Goal: Information Seeking & Learning: Compare options

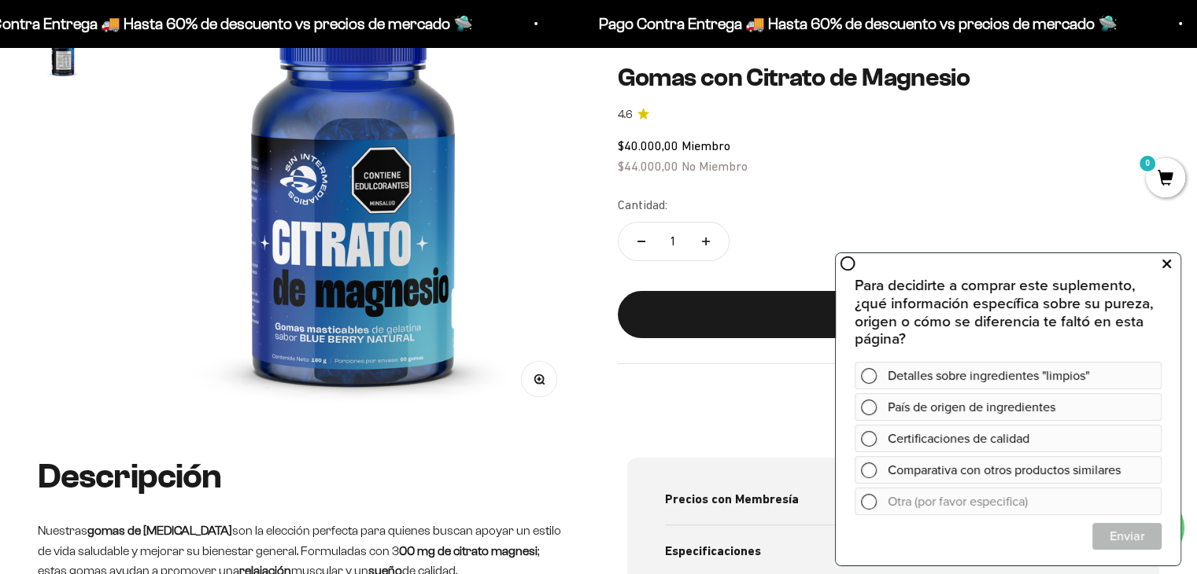
click at [1164, 260] on icon at bounding box center [1166, 264] width 9 height 20
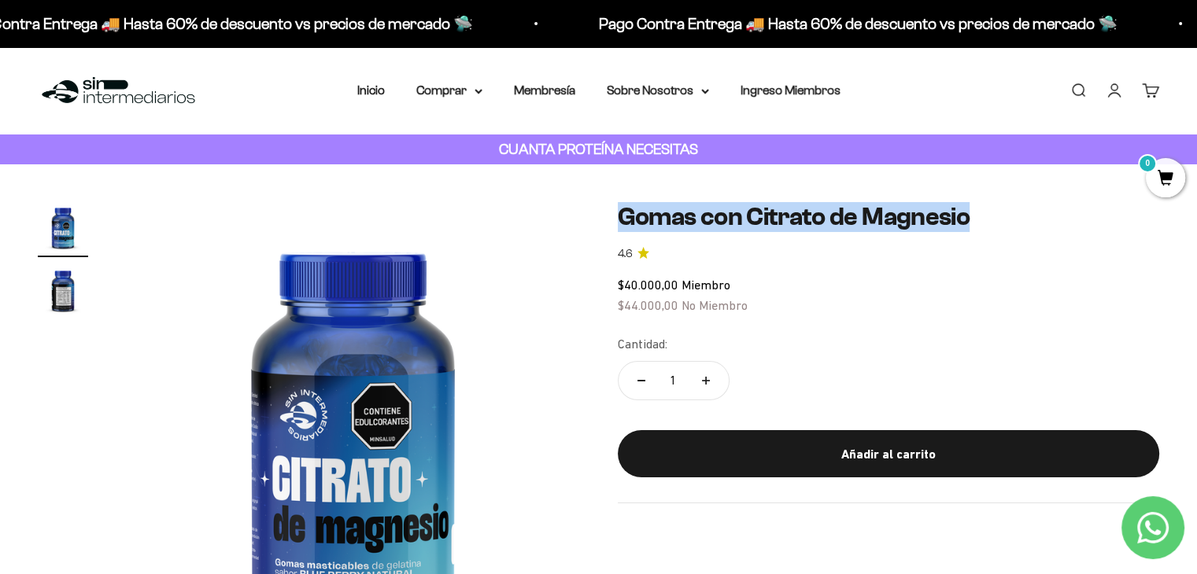
drag, startPoint x: 618, startPoint y: 210, endPoint x: 991, endPoint y: 209, distance: 372.2
click at [987, 214] on h1 "Gomas con Citrato de Magnesio" at bounding box center [889, 217] width 542 height 30
copy h1 "Gomas con Citrato de Magnesio"
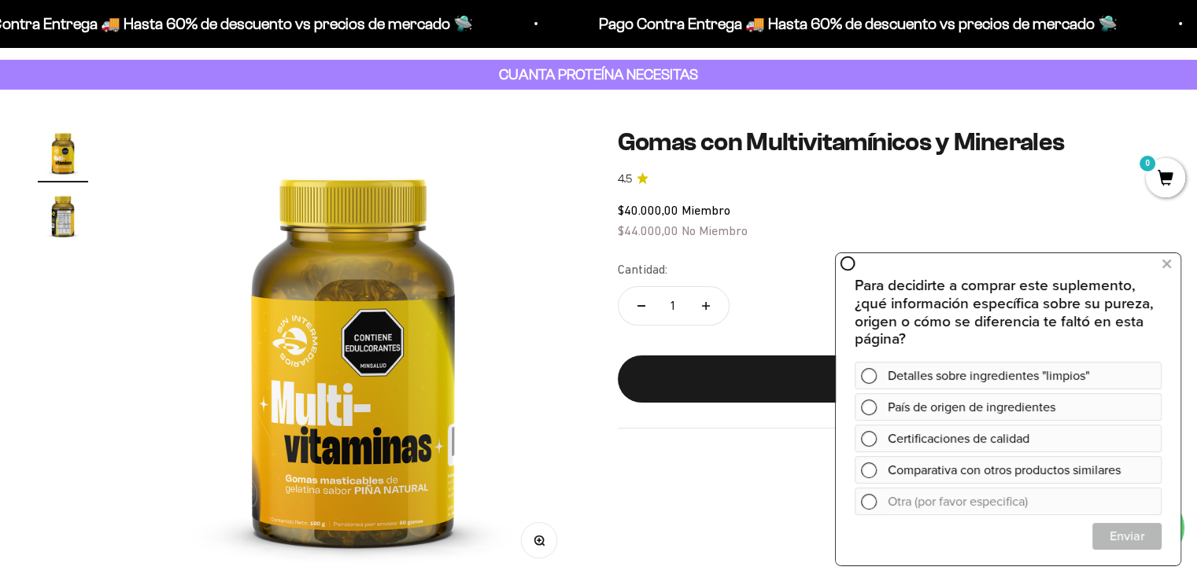
scroll to position [79, 0]
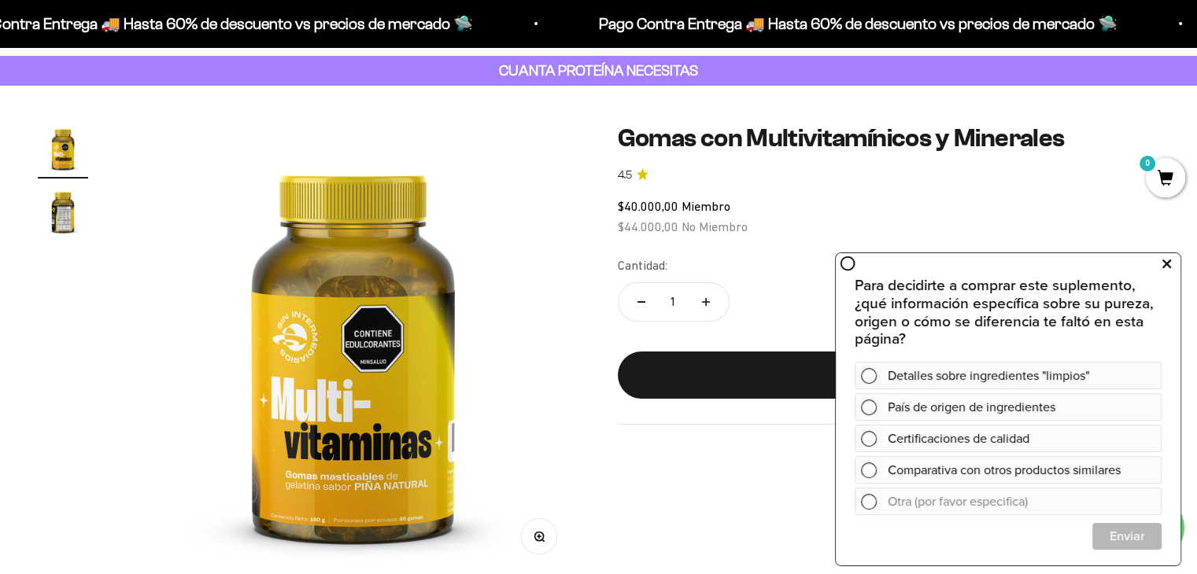
click at [1172, 259] on button at bounding box center [1166, 264] width 28 height 25
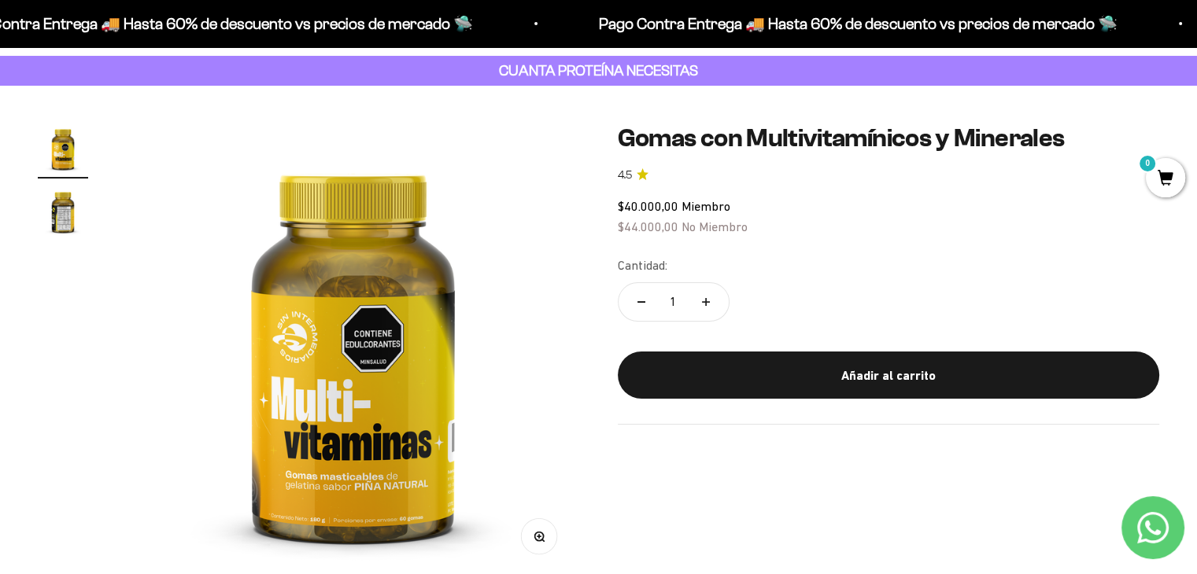
click at [65, 219] on img "Ir al artículo 2" at bounding box center [63, 211] width 50 height 50
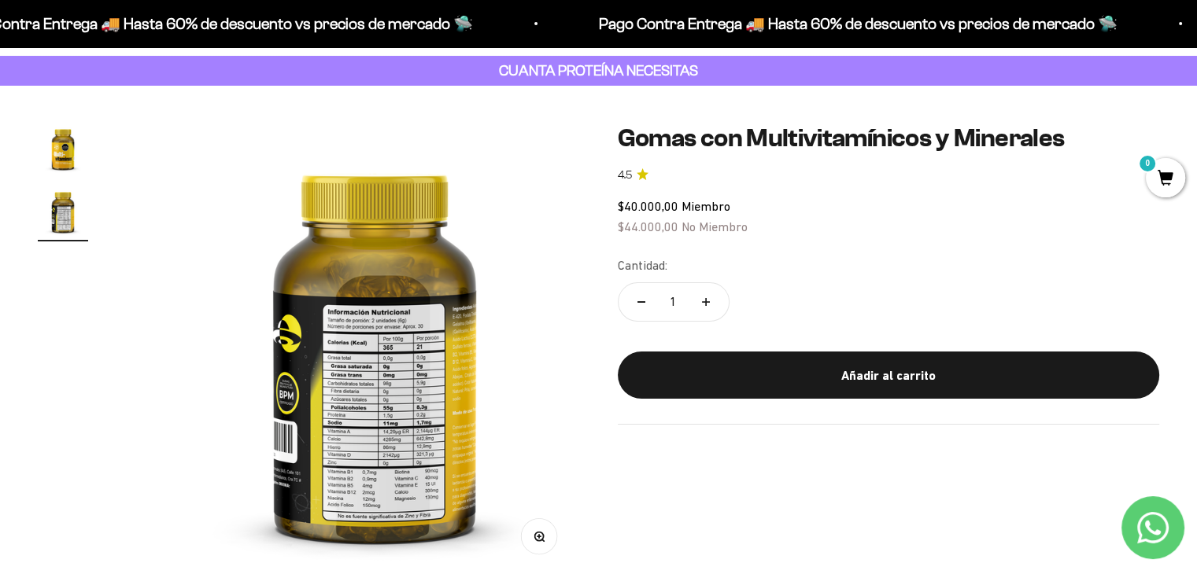
scroll to position [0, 472]
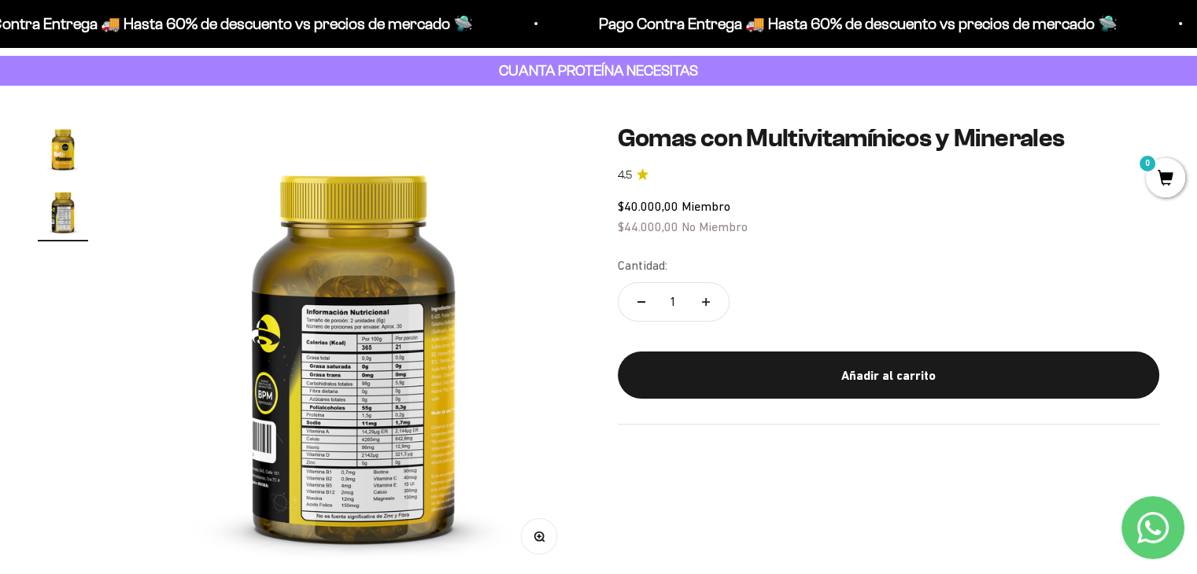
click at [305, 463] on img at bounding box center [354, 351] width 454 height 454
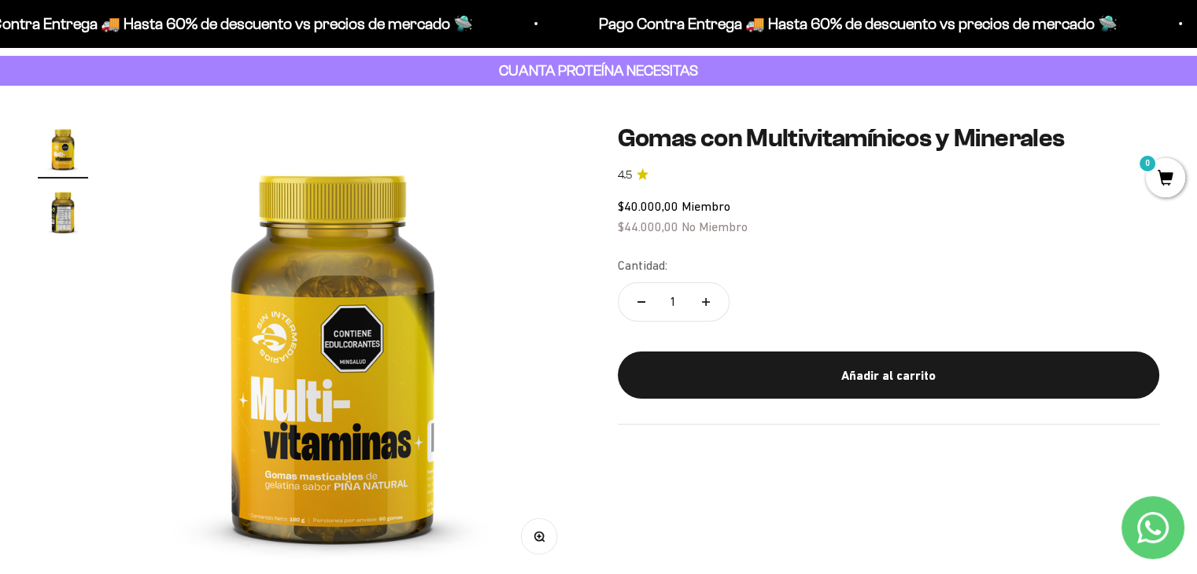
scroll to position [0, 0]
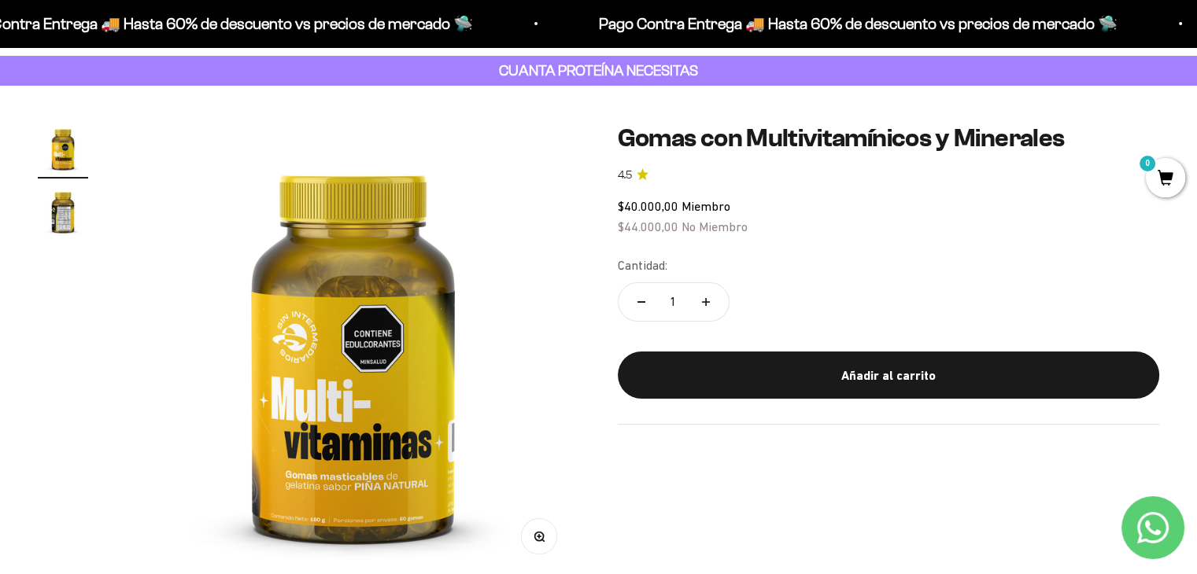
click at [488, 469] on img at bounding box center [353, 351] width 454 height 454
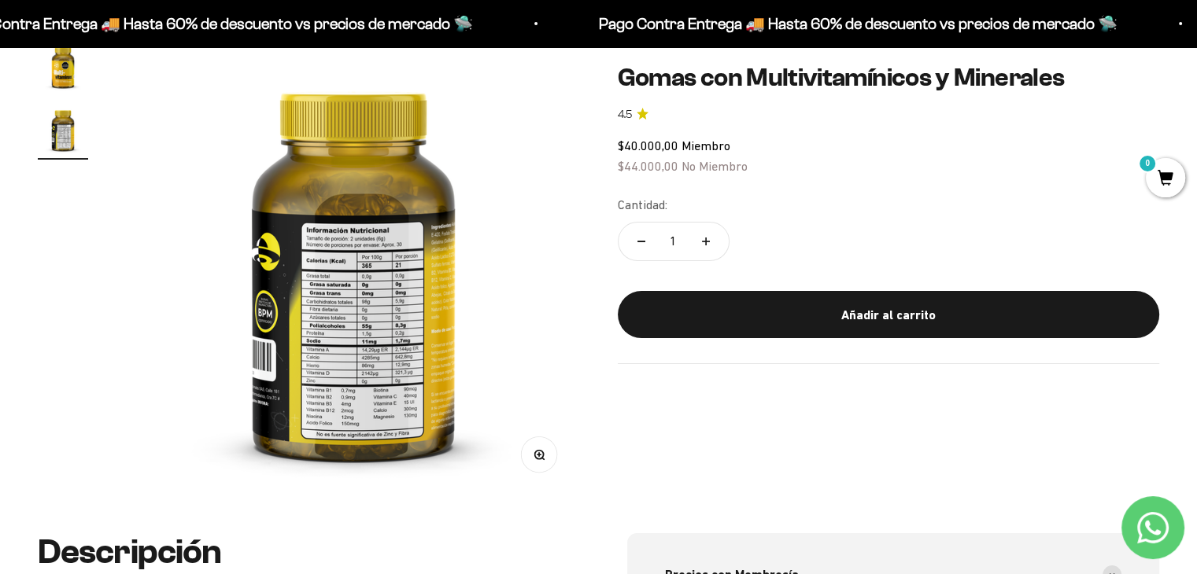
scroll to position [157, 0]
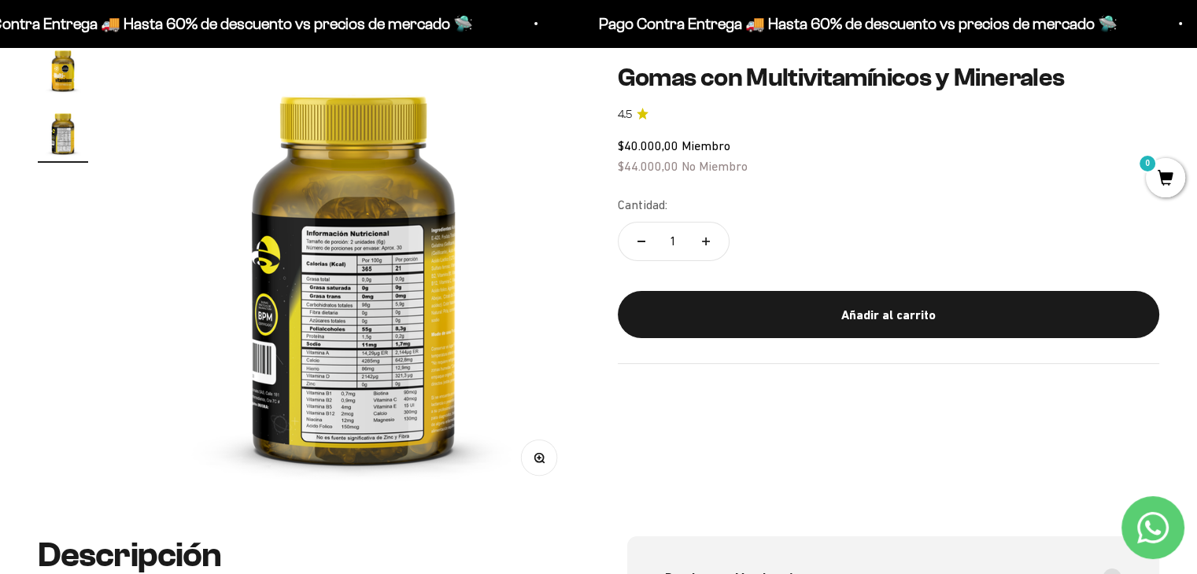
click at [60, 70] on img "Ir al artículo 1" at bounding box center [63, 70] width 50 height 50
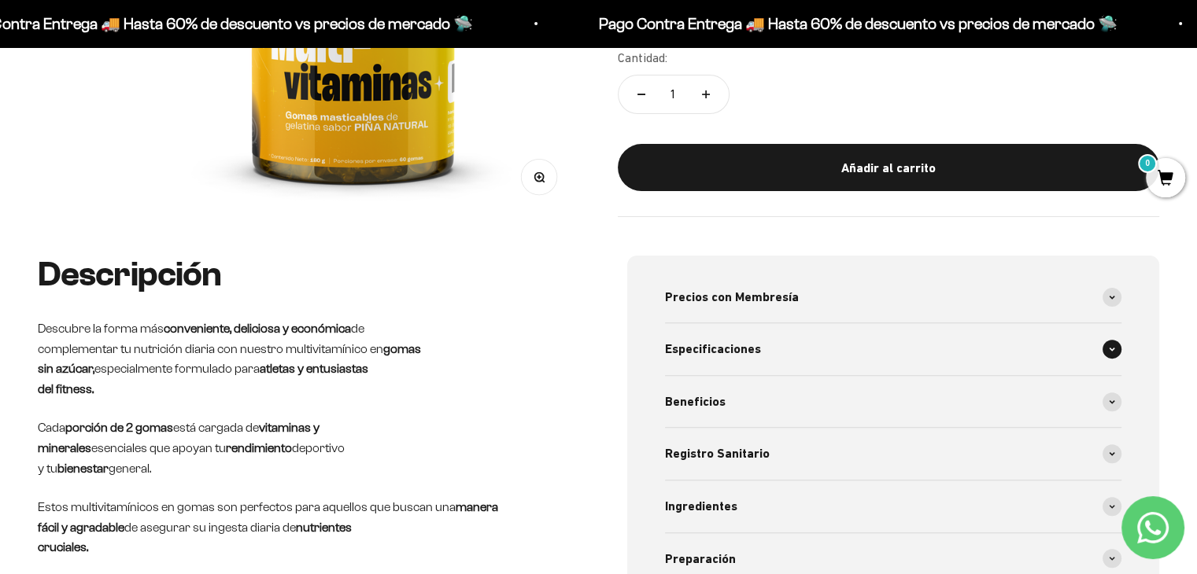
scroll to position [472, 0]
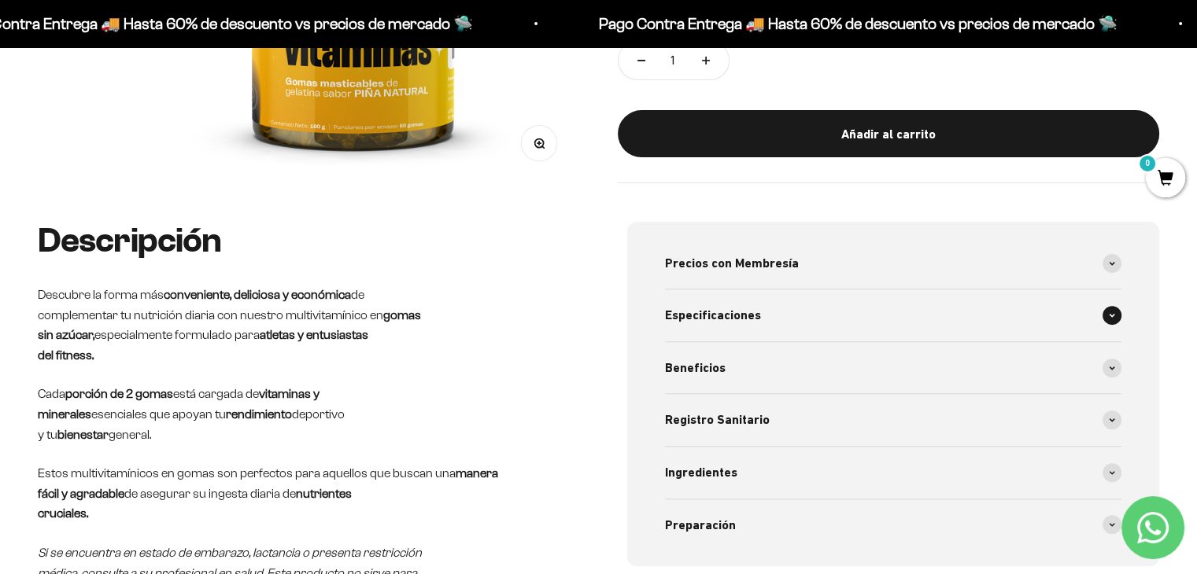
click at [1089, 313] on div "Especificaciones" at bounding box center [893, 316] width 457 height 52
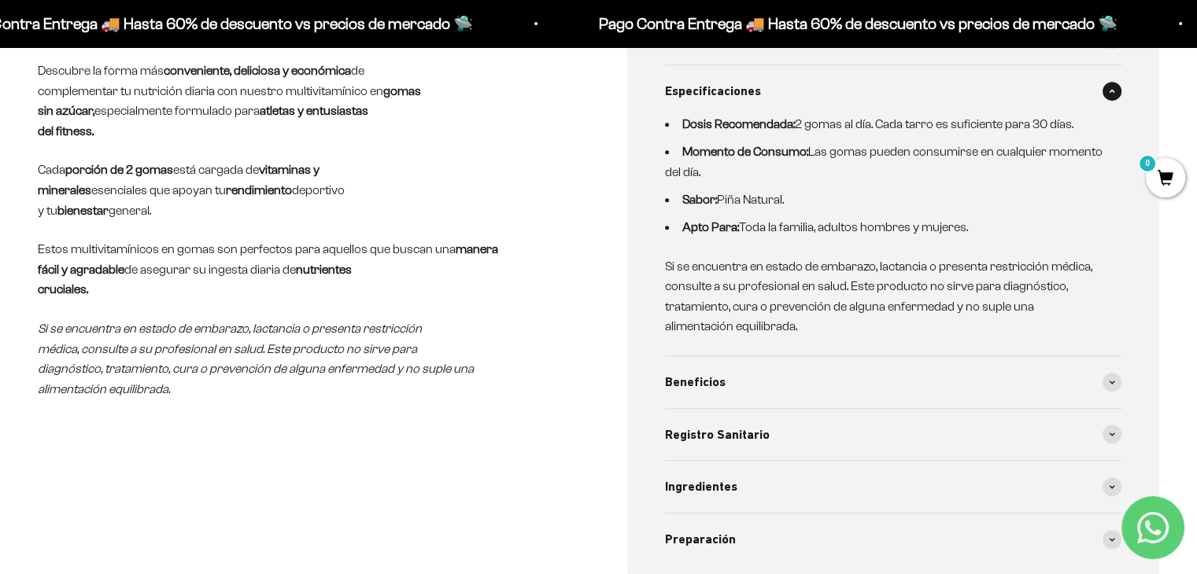
scroll to position [708, 0]
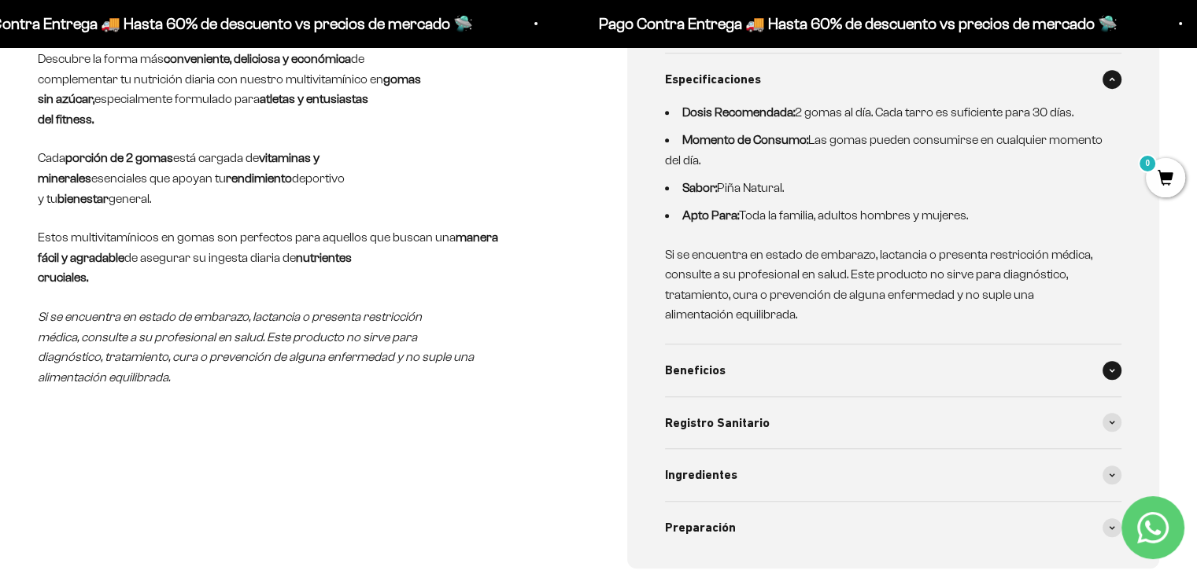
click at [1117, 349] on div "Beneficios" at bounding box center [893, 371] width 457 height 52
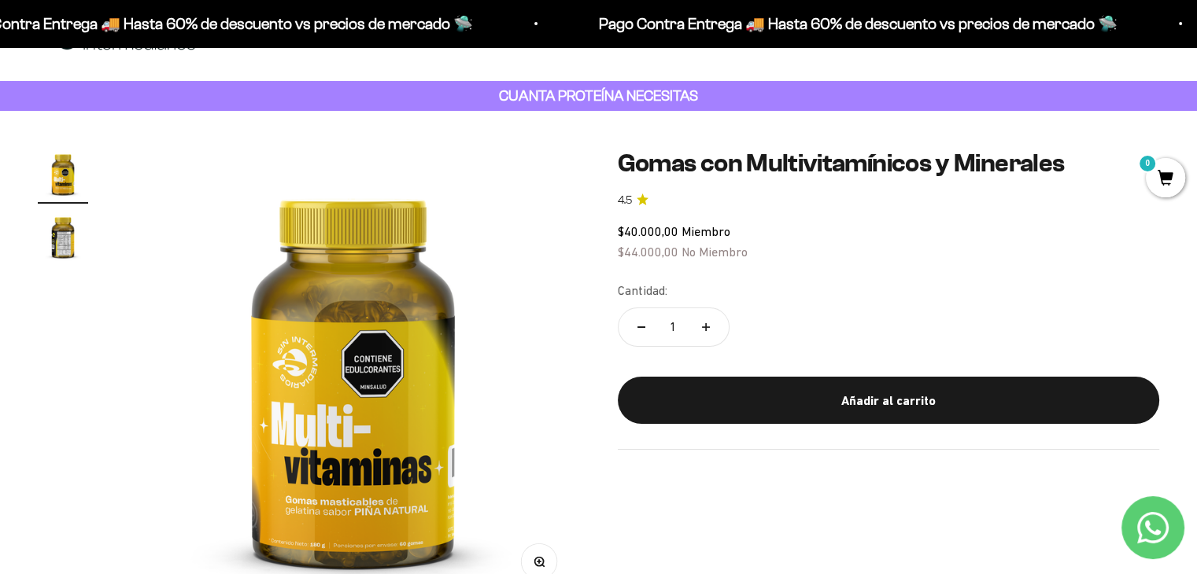
scroll to position [0, 0]
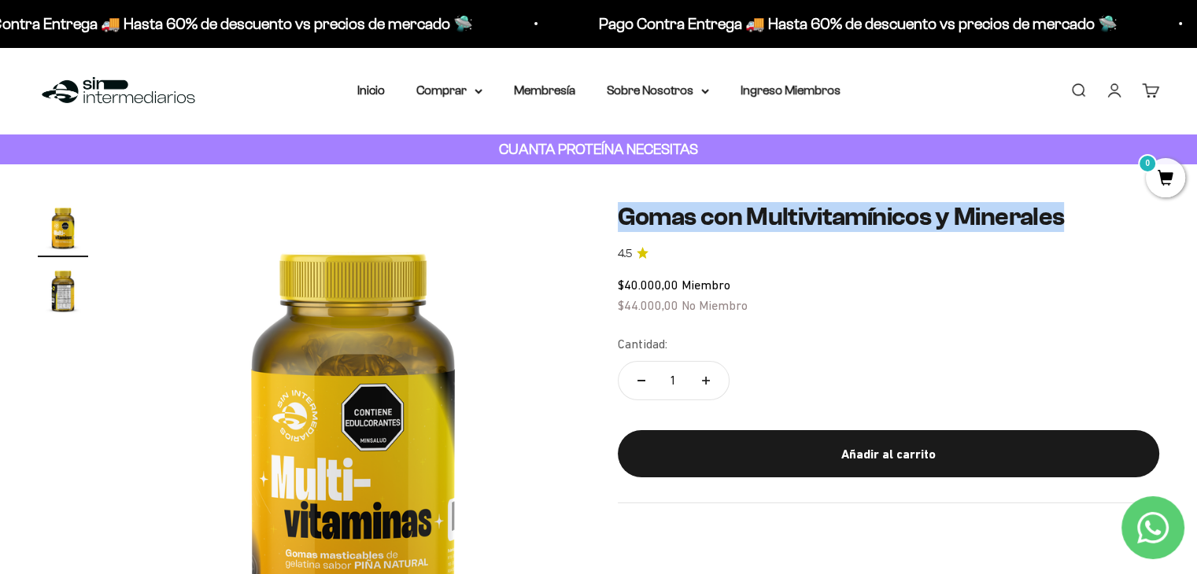
drag, startPoint x: 616, startPoint y: 215, endPoint x: 1081, endPoint y: 220, distance: 465.1
click at [1081, 220] on div "Zoom Ir al artículo 1 Ir al artículo 2 Gomas con Multivitamínicos y Minerales 4…" at bounding box center [598, 429] width 1121 height 454
copy h1 "Gomas con Multivitamínicos y Minerales"
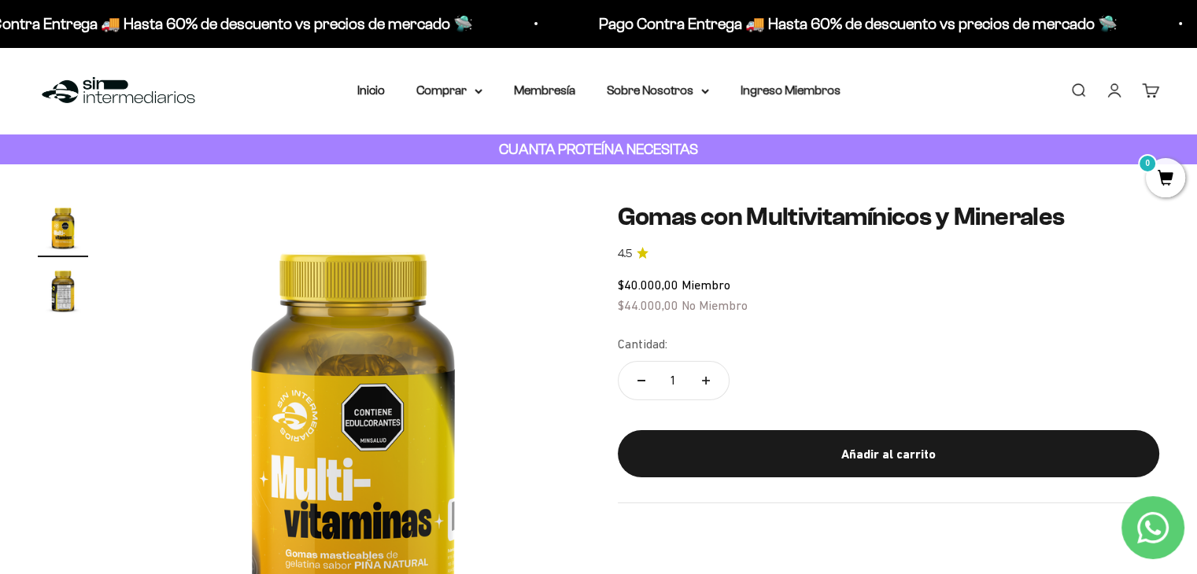
drag, startPoint x: 856, startPoint y: 273, endPoint x: 481, endPoint y: 472, distance: 424.8
click at [855, 273] on safe-sticky "Gomas con Multivitamínicos y Minerales 4.5 $40.000,00 Miembro $44.000,00 No Mie…" at bounding box center [889, 352] width 542 height 301
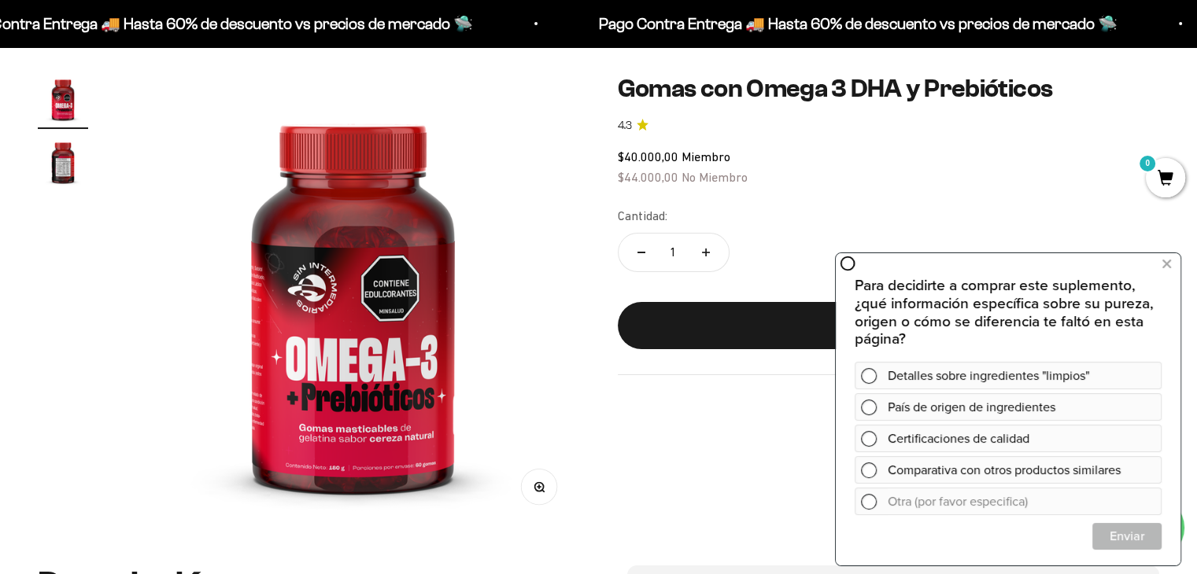
scroll to position [79, 0]
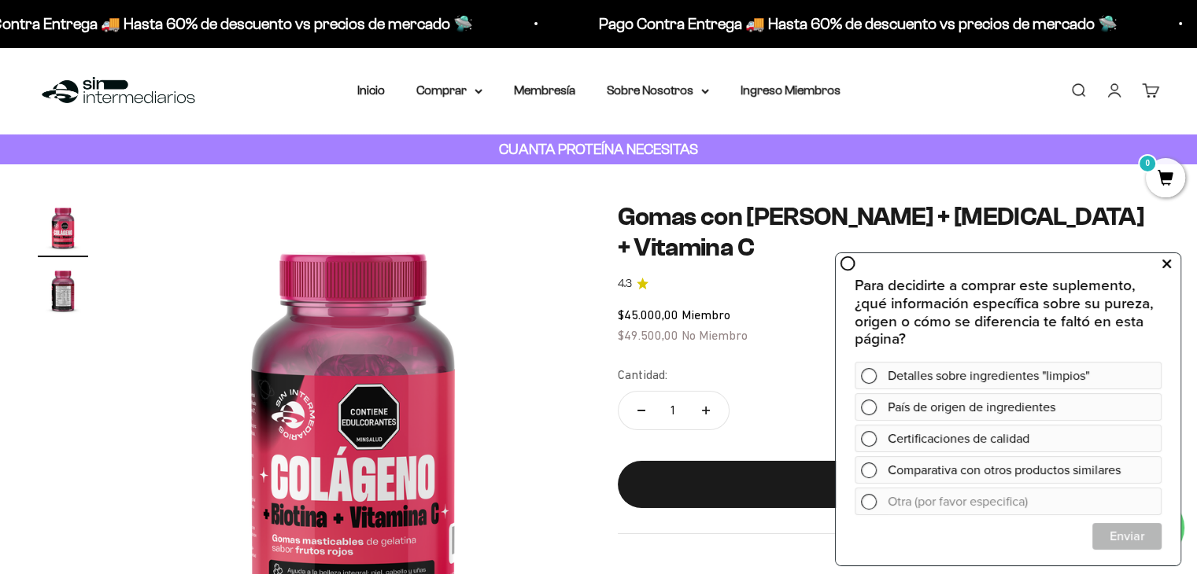
click at [1164, 266] on icon at bounding box center [1166, 264] width 9 height 20
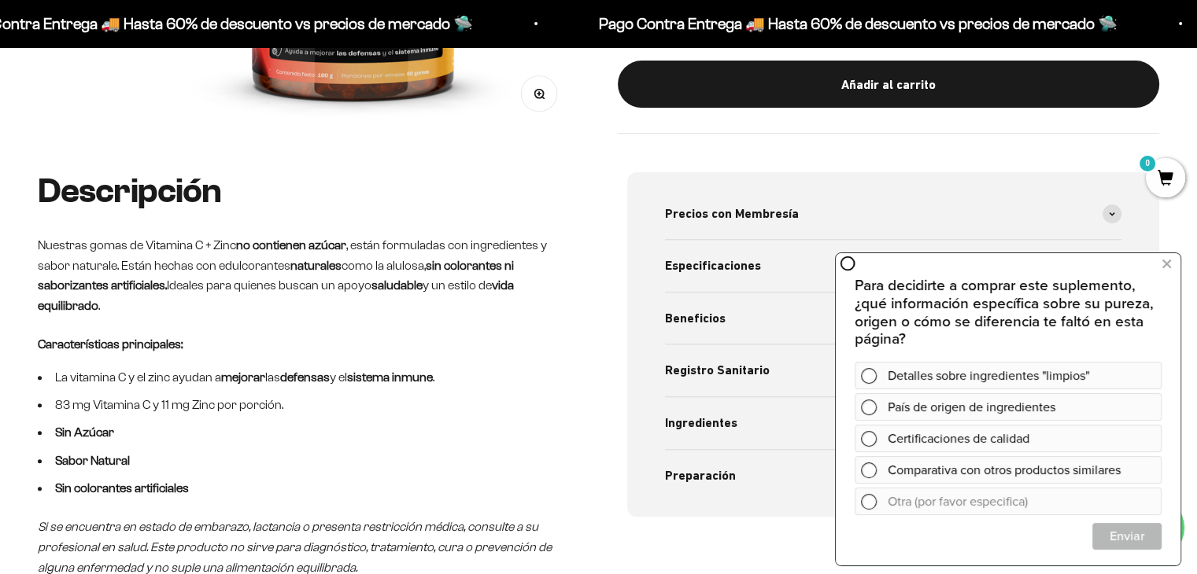
scroll to position [472, 0]
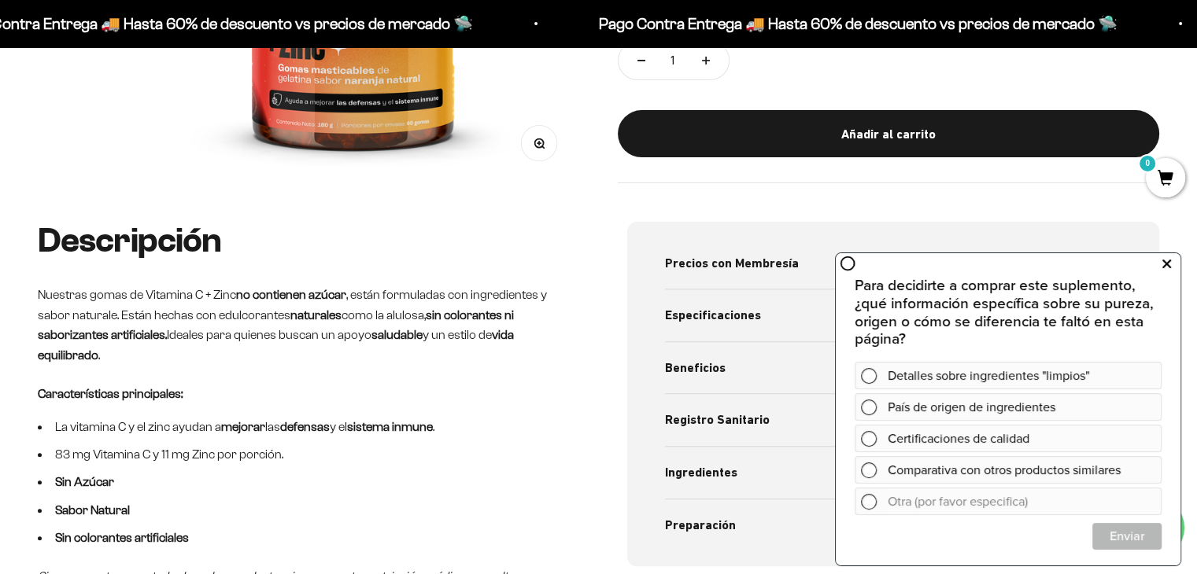
click at [1173, 260] on button at bounding box center [1166, 264] width 28 height 25
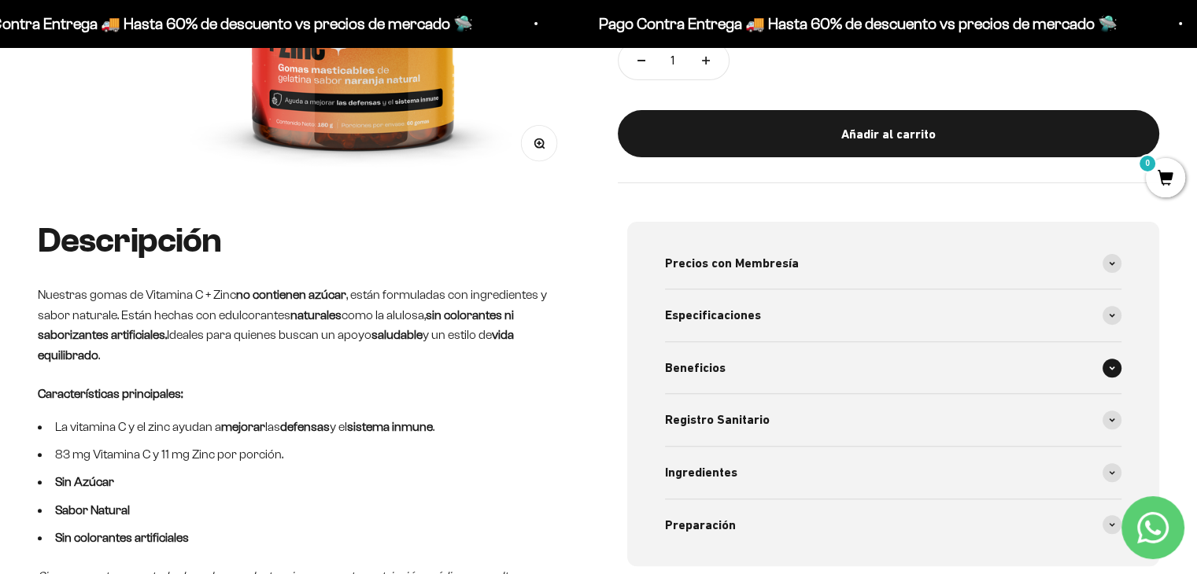
click at [1102, 357] on div "Beneficios" at bounding box center [893, 368] width 457 height 52
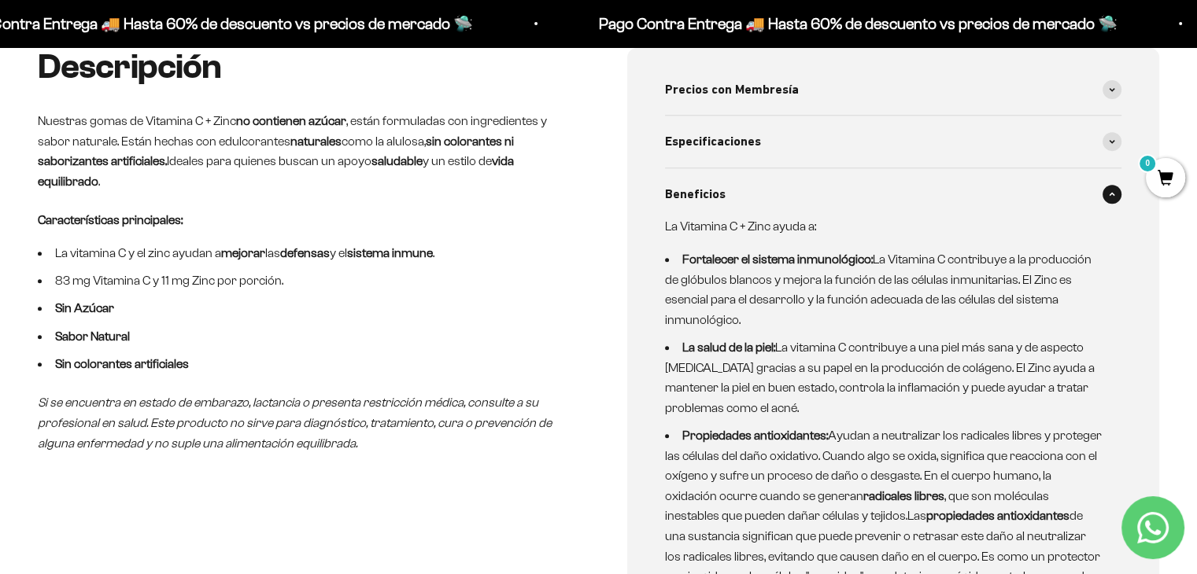
scroll to position [629, 0]
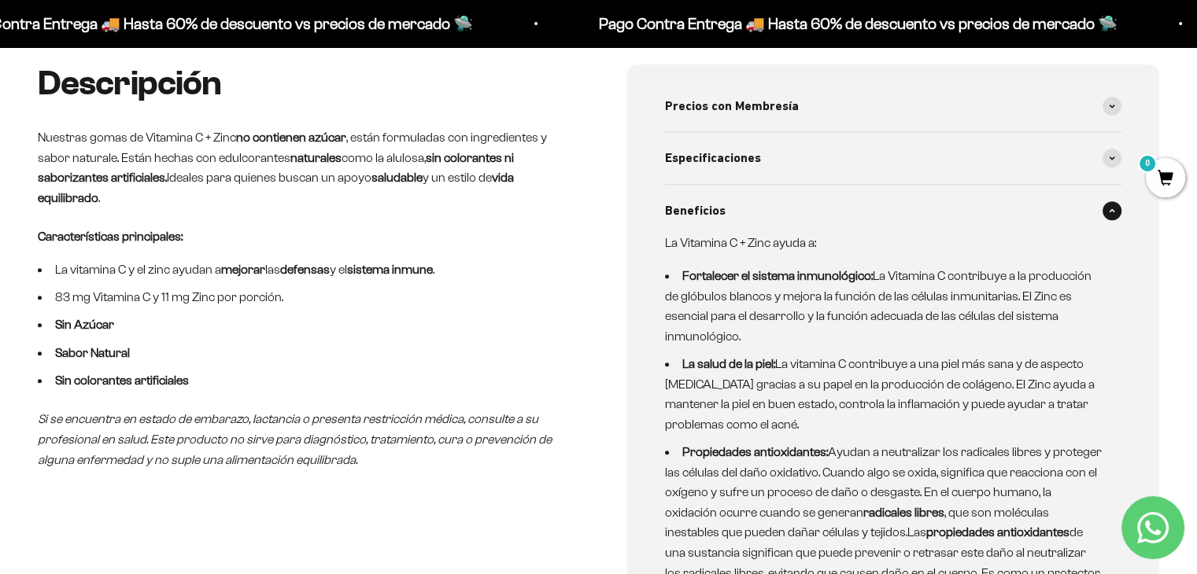
click at [1109, 216] on span at bounding box center [1111, 210] width 19 height 19
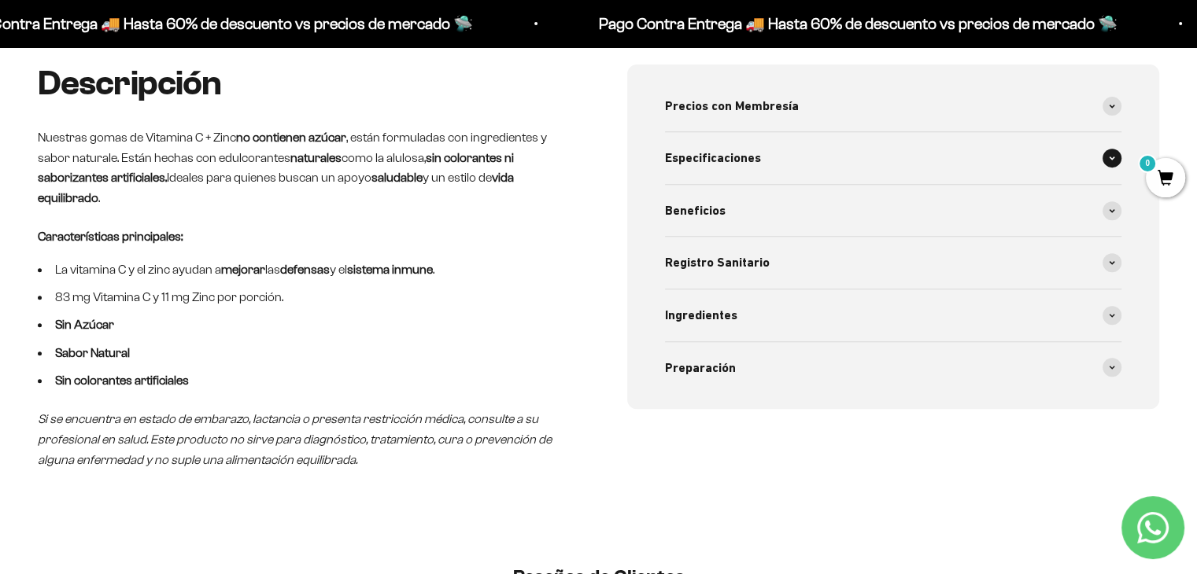
click at [1114, 153] on span at bounding box center [1111, 158] width 19 height 19
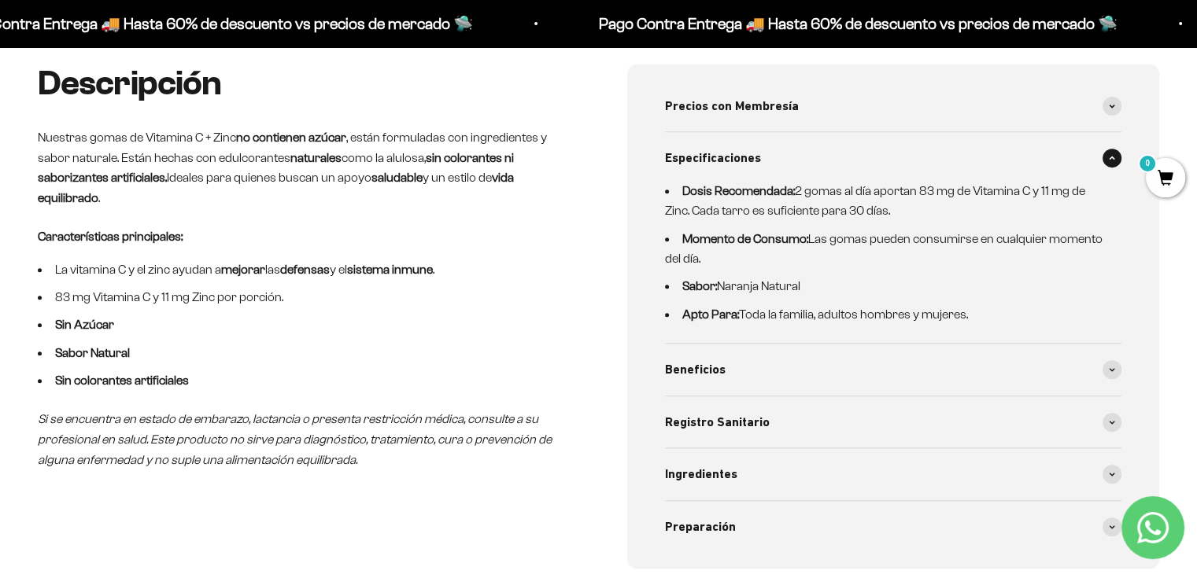
click at [1114, 157] on span at bounding box center [1111, 158] width 19 height 19
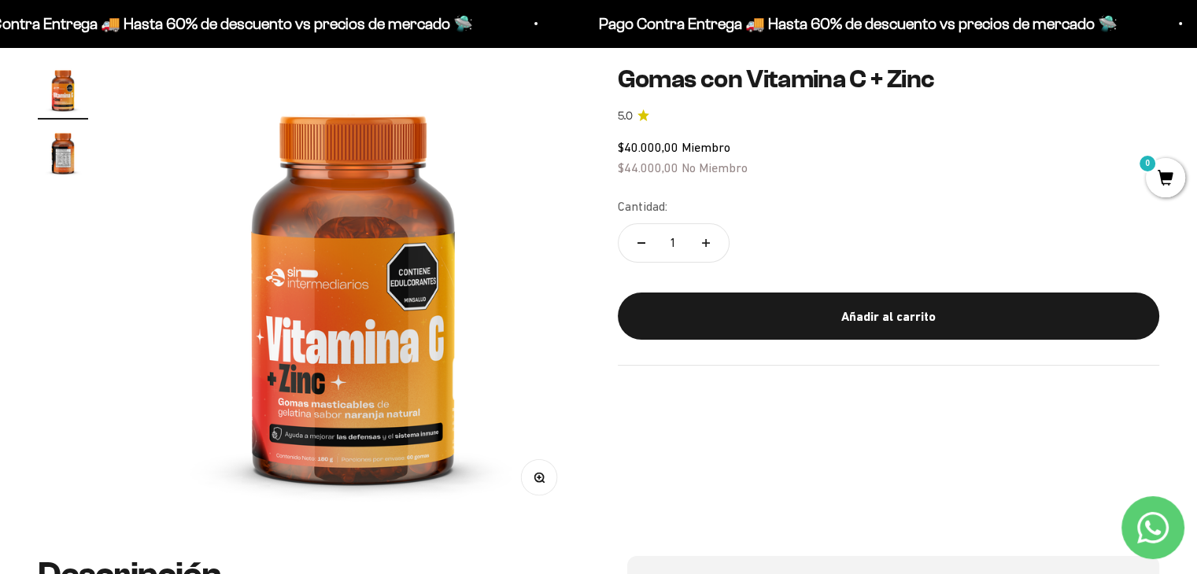
scroll to position [472, 0]
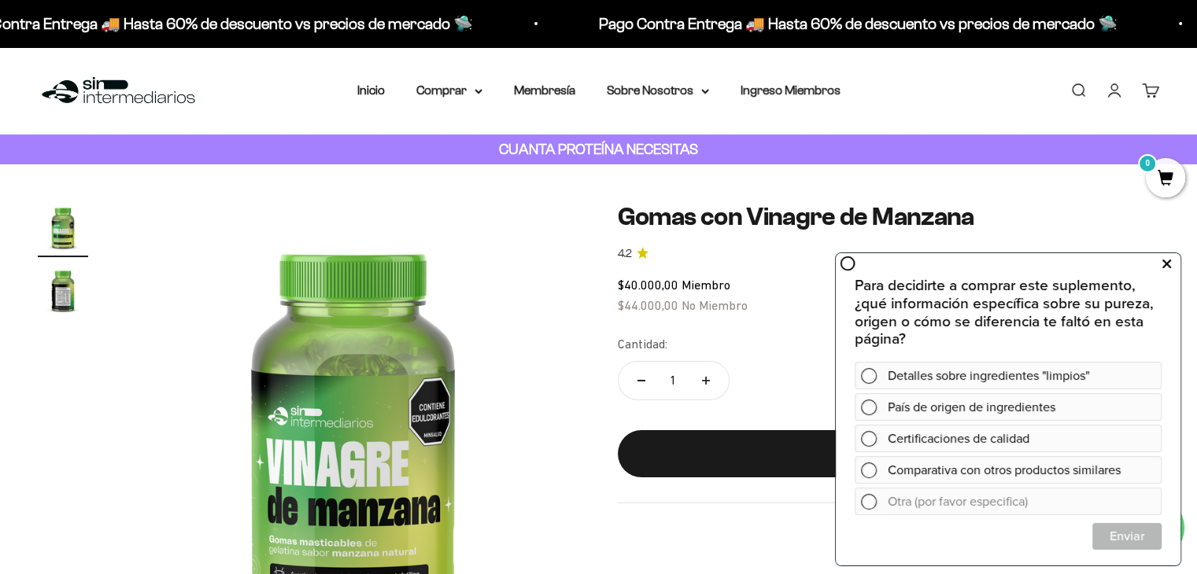
click at [1169, 261] on icon at bounding box center [1166, 264] width 9 height 20
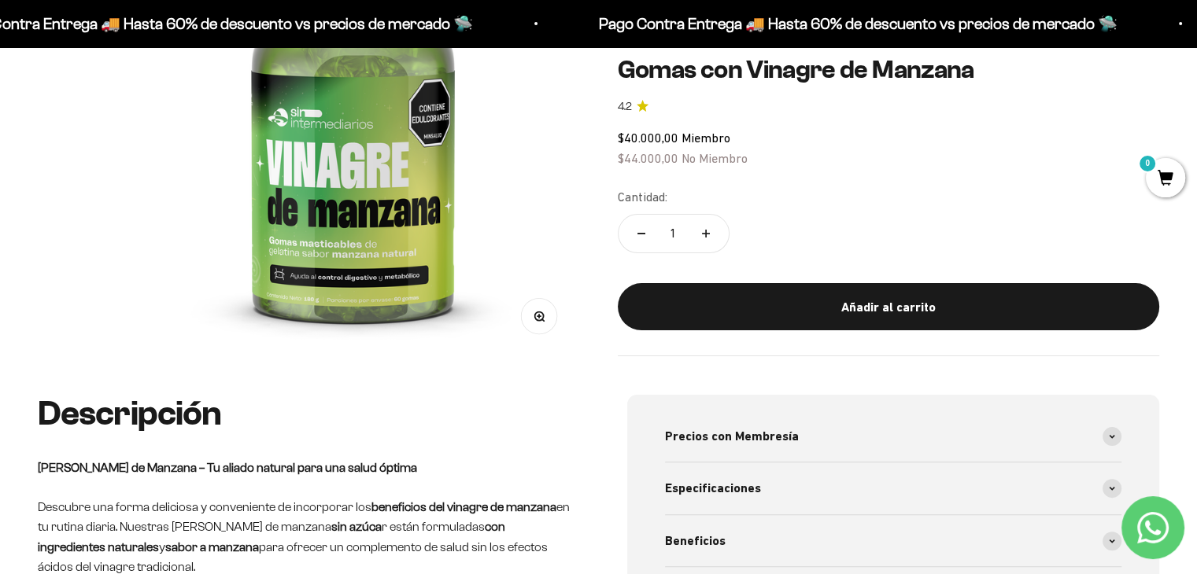
scroll to position [315, 0]
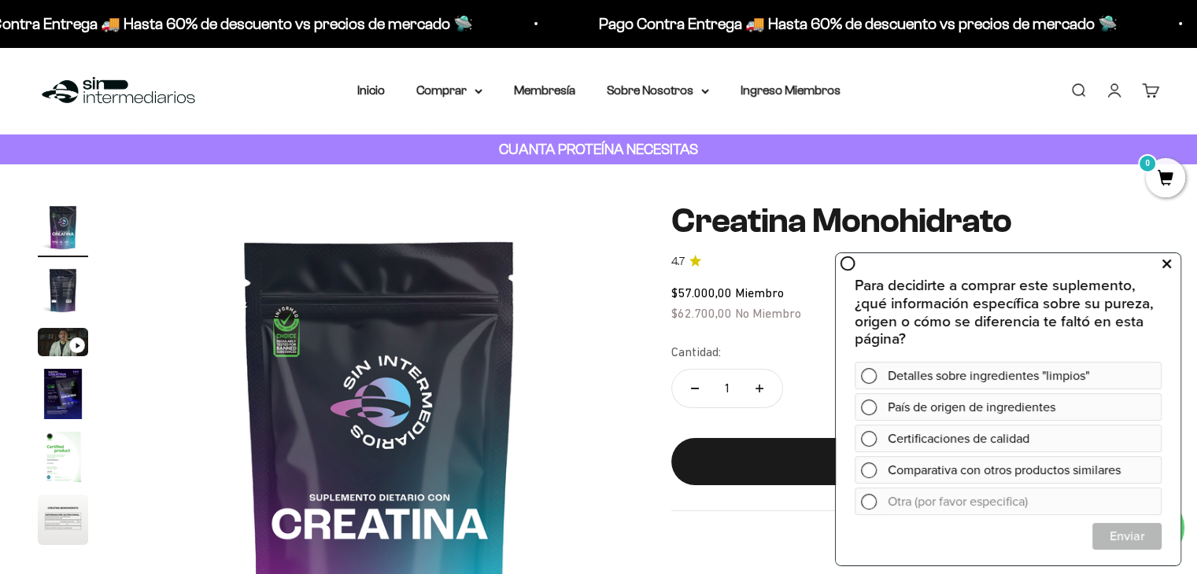
click at [1172, 257] on button at bounding box center [1166, 264] width 28 height 25
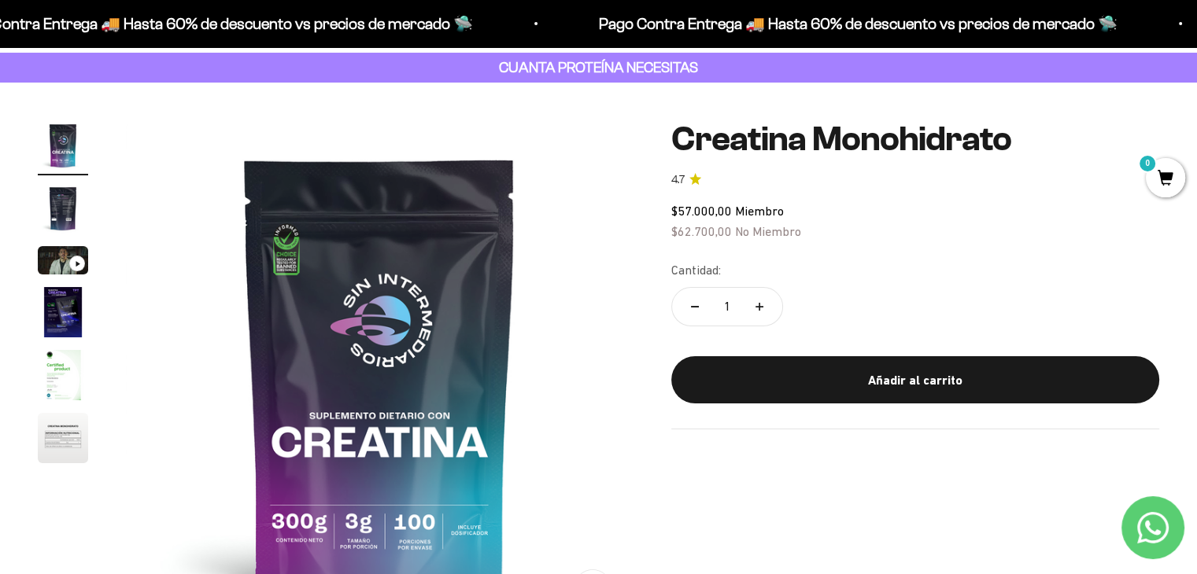
scroll to position [79, 0]
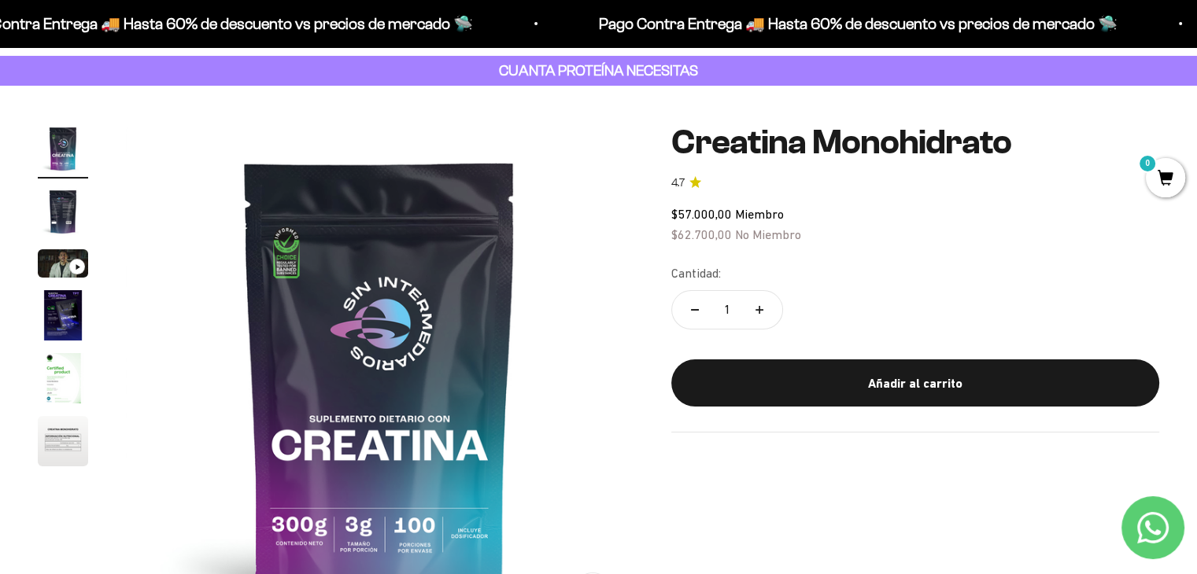
click at [60, 216] on img "Ir al artículo 2" at bounding box center [63, 211] width 50 height 50
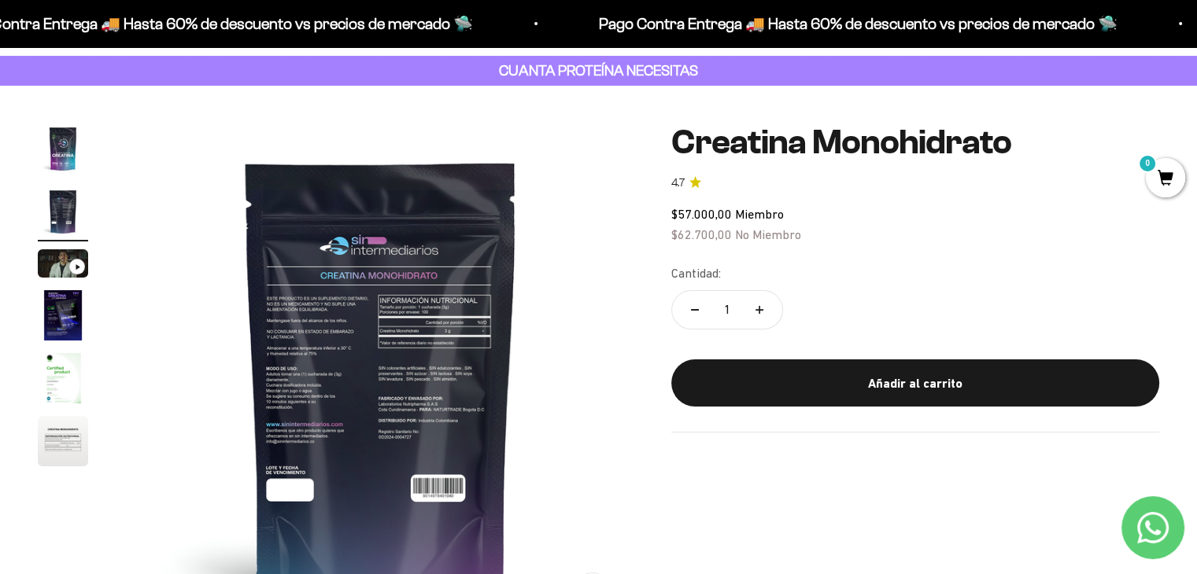
scroll to position [0, 526]
click at [63, 271] on img "Ir al artículo 3" at bounding box center [63, 263] width 50 height 28
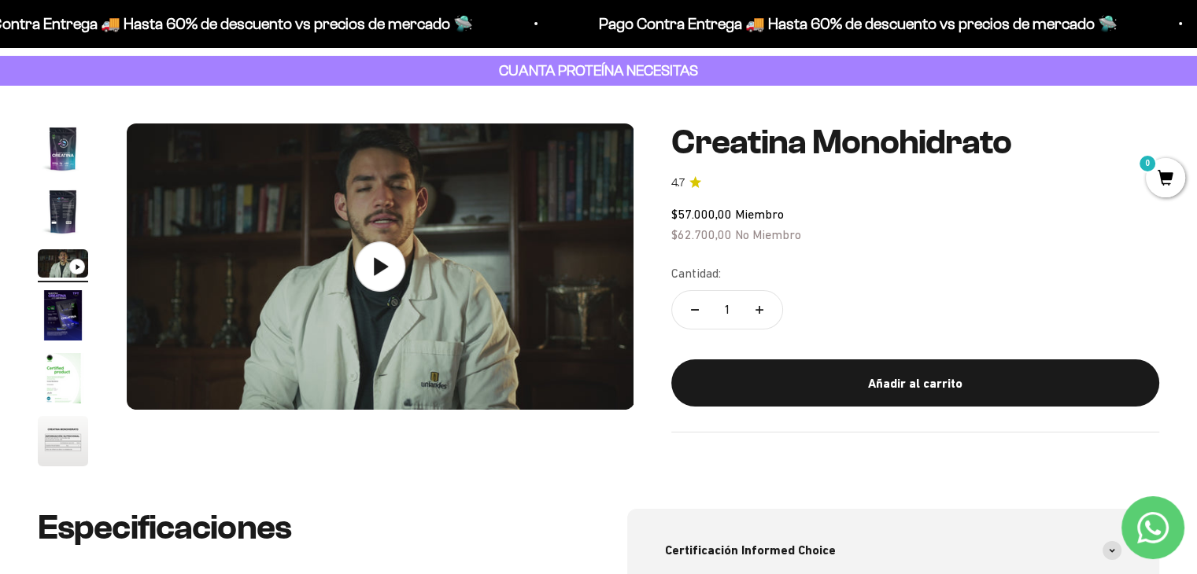
click at [69, 298] on img "Ir al artículo 4" at bounding box center [63, 315] width 50 height 50
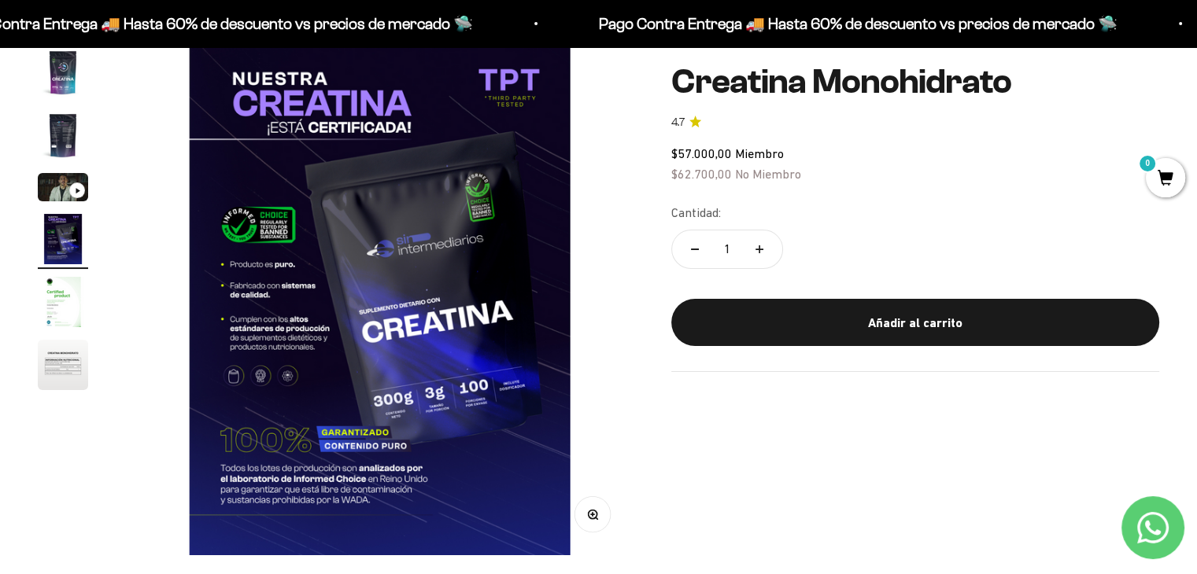
scroll to position [157, 0]
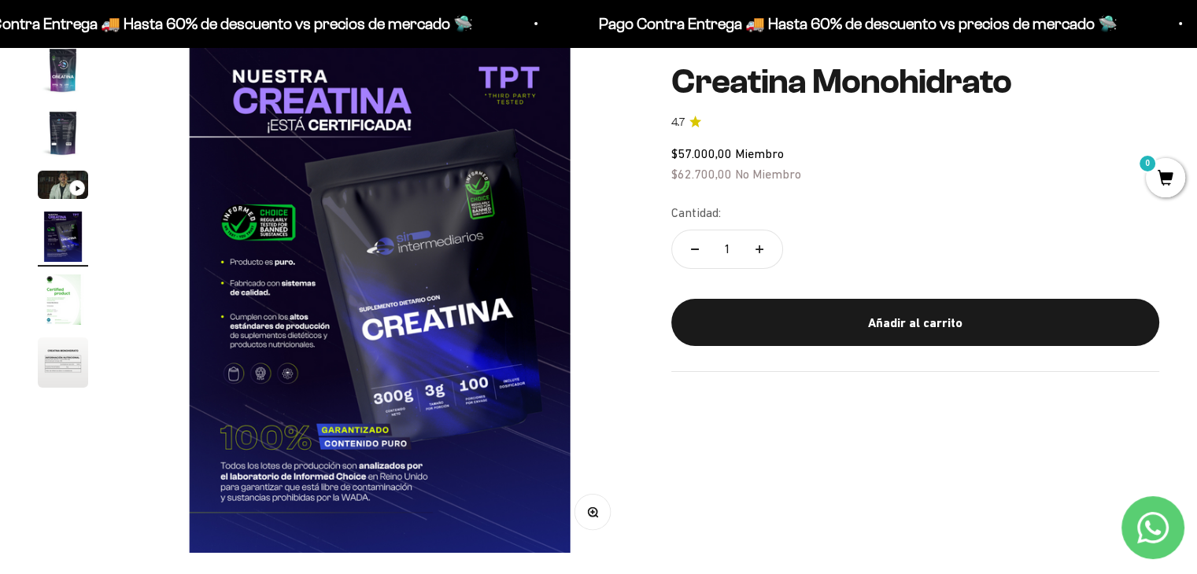
click at [92, 297] on product-gallery "Zoom Ir al artículo 1 Ir al artículo 2 Ir al artículo 3 Ir al artículo 4 Ir al …" at bounding box center [336, 299] width 596 height 508
click at [70, 305] on img "Ir al artículo 5" at bounding box center [63, 300] width 50 height 50
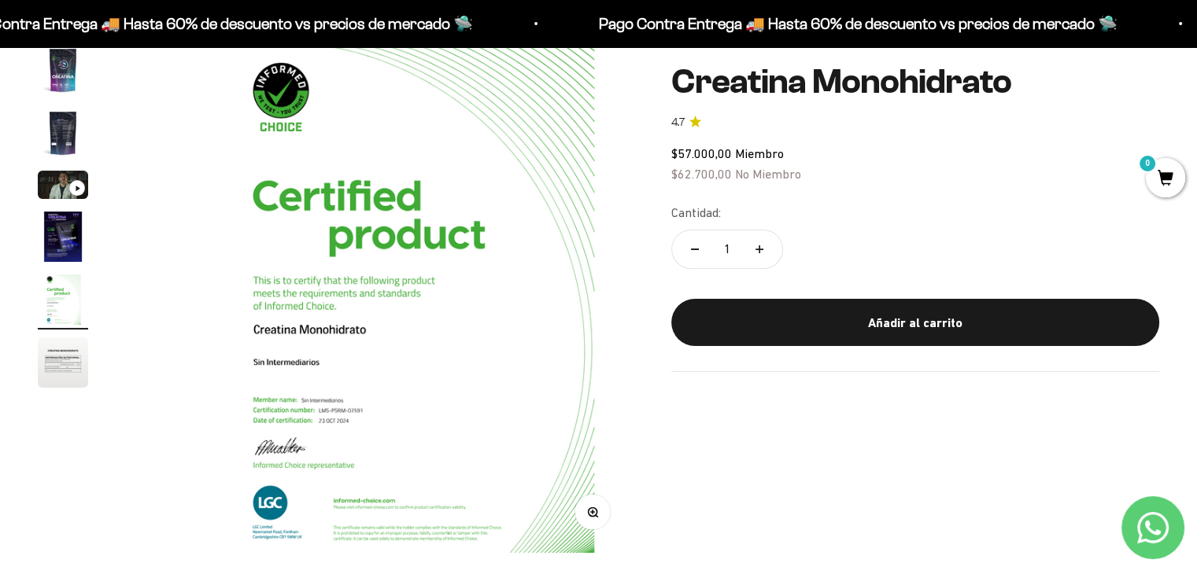
scroll to position [0, 2106]
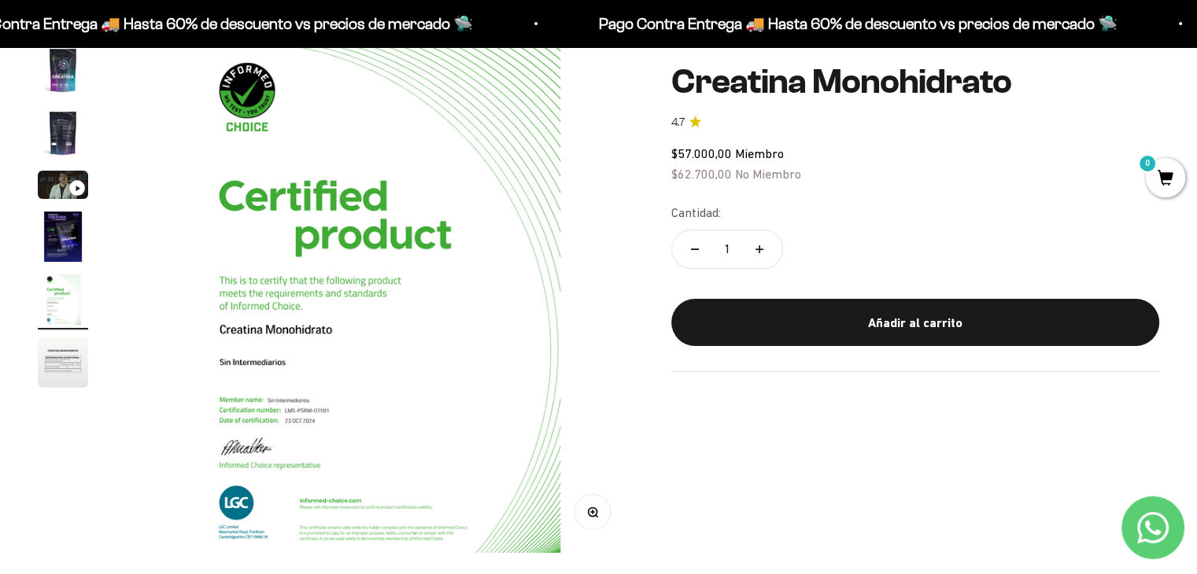
click at [63, 347] on img "Ir al artículo 6" at bounding box center [63, 363] width 50 height 50
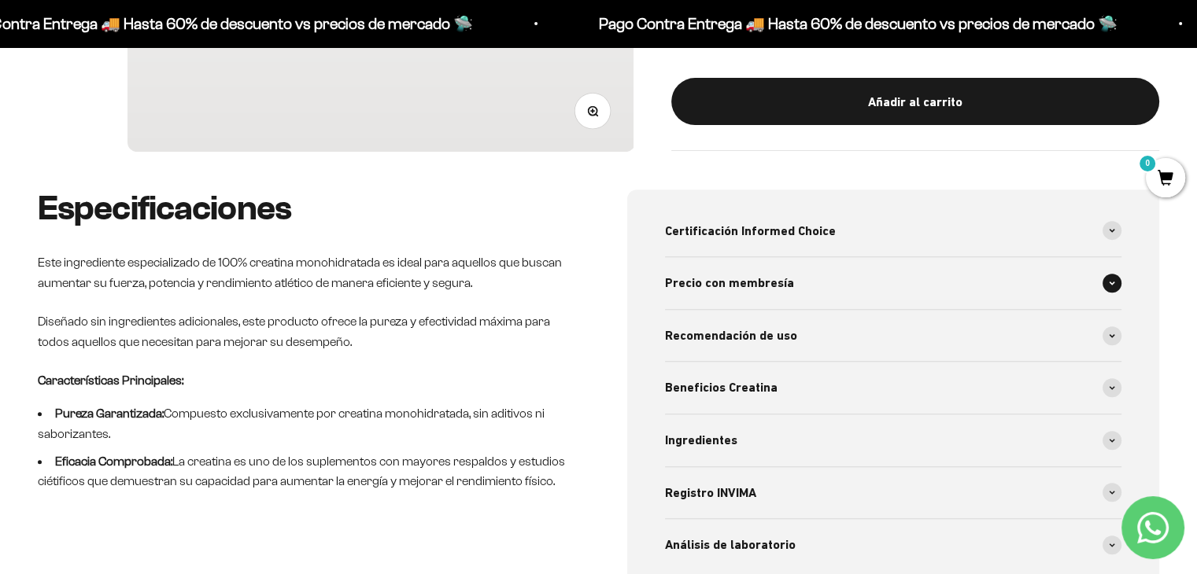
scroll to position [629, 0]
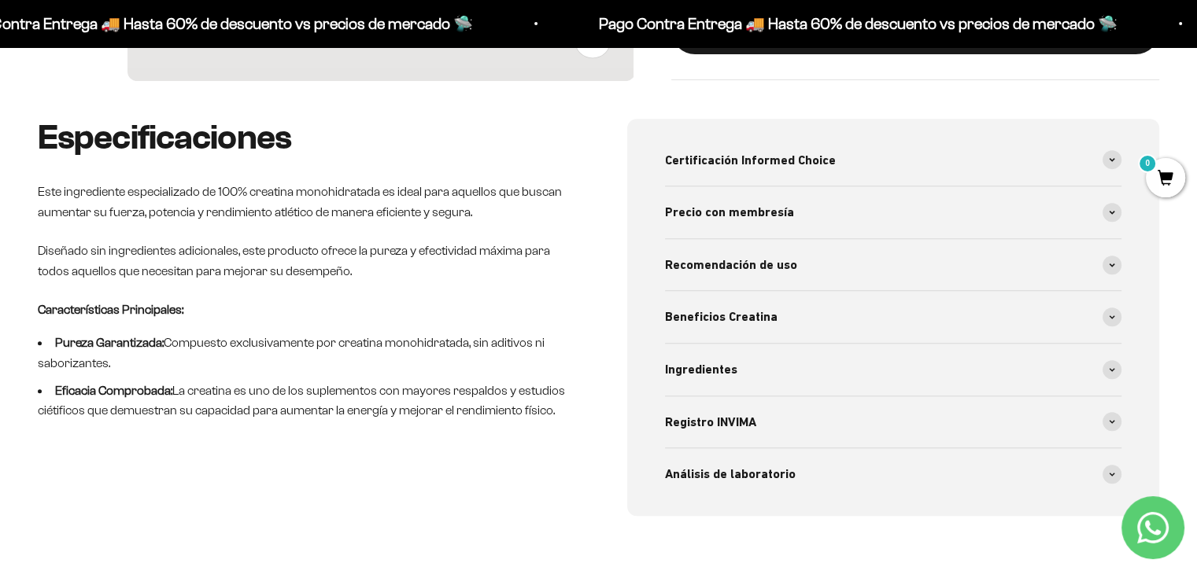
click at [1130, 272] on div "Certificación Informed Choice Por primera vez una creatina colombiana recibe es…" at bounding box center [893, 317] width 533 height 397
click at [1119, 265] on div "Certificación Informed Choice Por primera vez una creatina colombiana recibe es…" at bounding box center [893, 317] width 533 height 397
click at [1111, 260] on span at bounding box center [1111, 265] width 19 height 19
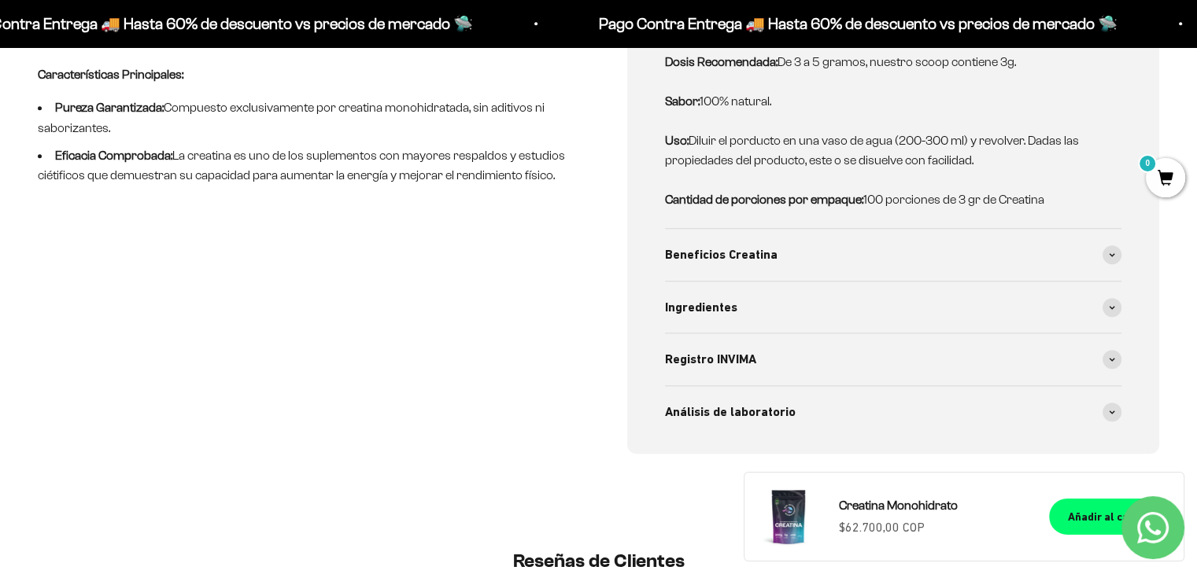
scroll to position [866, 0]
click at [1099, 253] on div "Beneficios Creatina" at bounding box center [893, 254] width 457 height 52
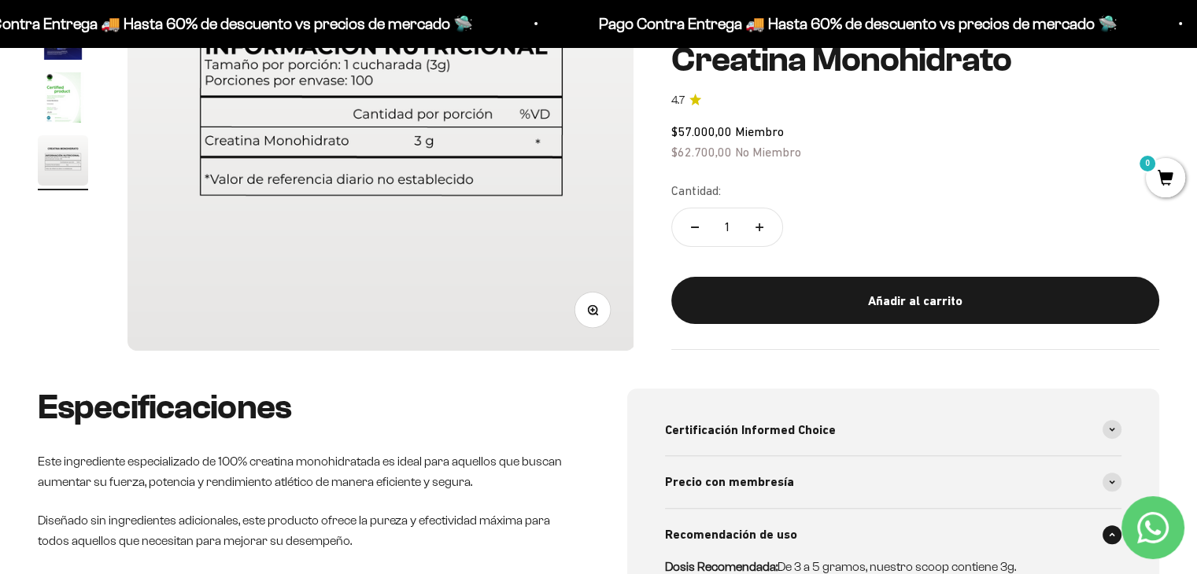
scroll to position [0, 0]
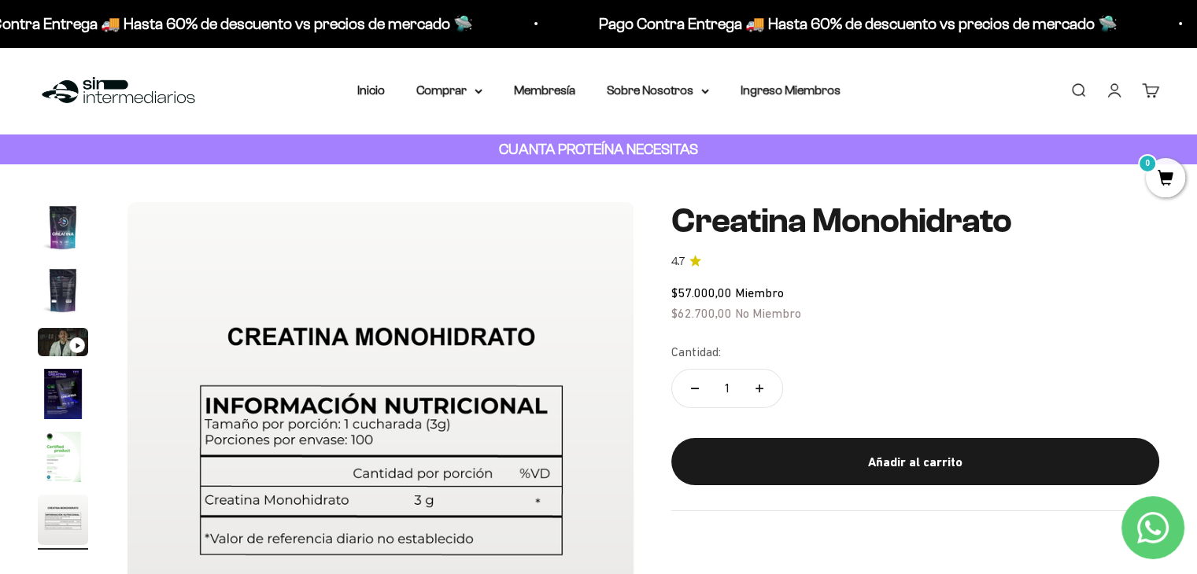
click at [72, 218] on img "Ir al artículo 1" at bounding box center [63, 227] width 50 height 50
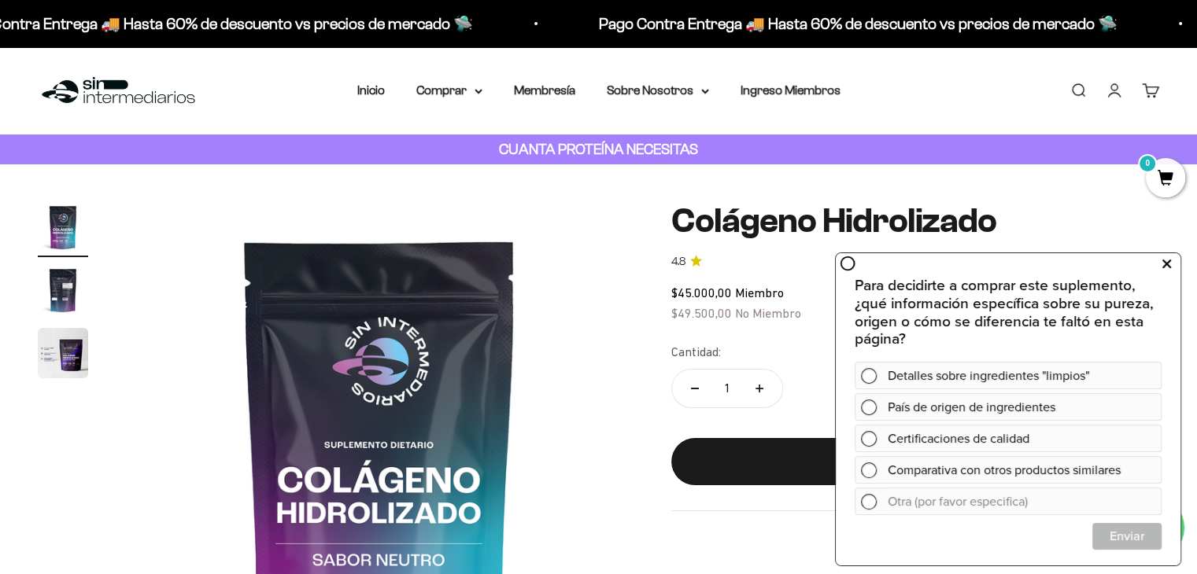
drag, startPoint x: 1167, startPoint y: 263, endPoint x: 1165, endPoint y: 253, distance: 10.5
click at [1167, 260] on icon at bounding box center [1166, 264] width 9 height 20
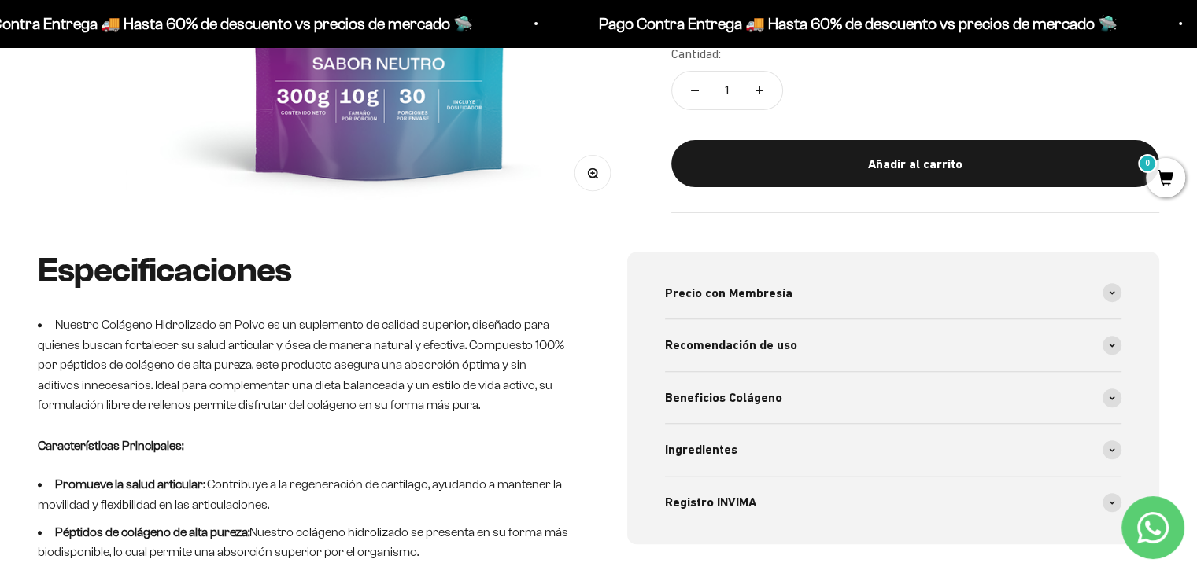
scroll to position [629, 0]
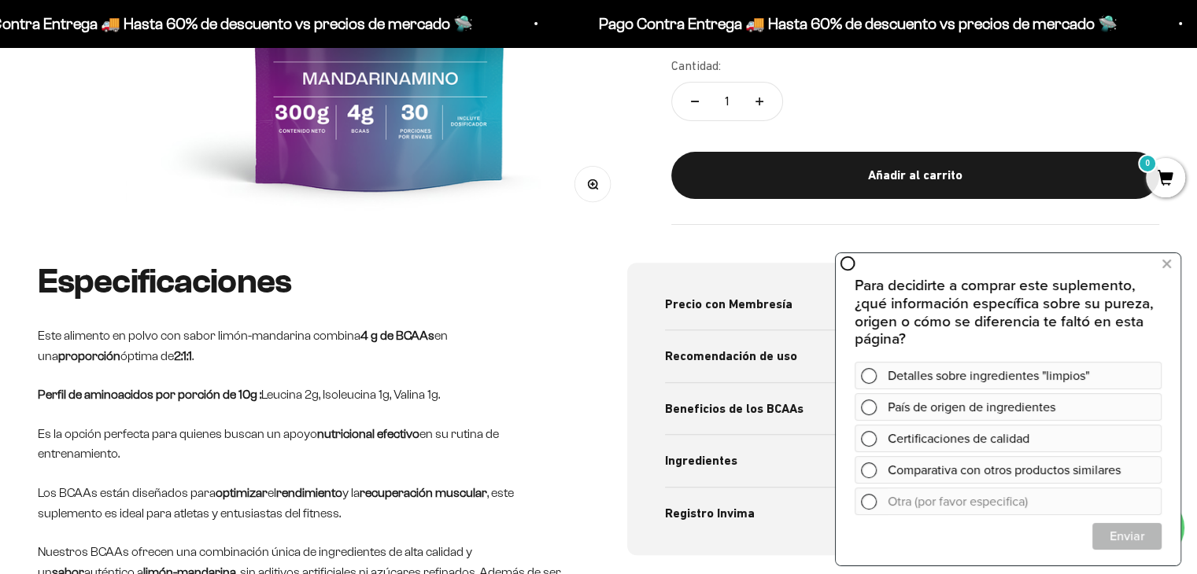
scroll to position [393, 0]
